Goal: Check status: Check status

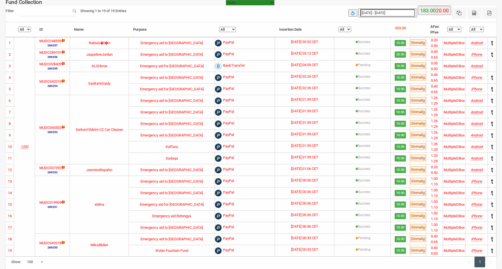
select select "100"
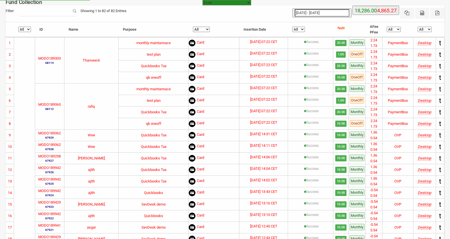
select select "[URL][DOMAIN_NAME]"
select select "100"
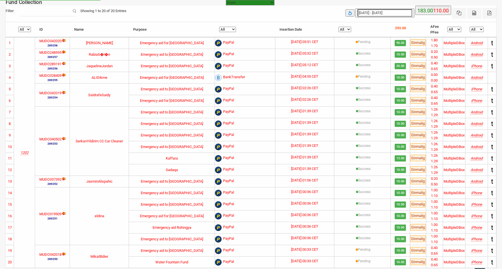
select select "100"
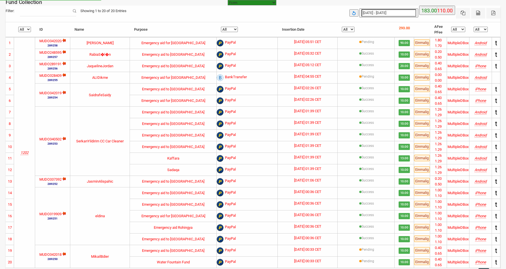
select select "100"
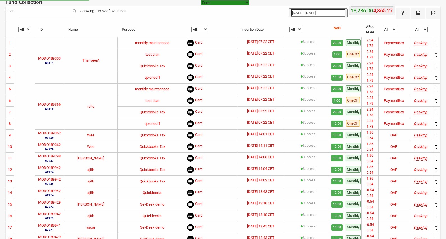
select select "[URL][DOMAIN_NAME]"
select select "100"
